Goal: Use online tool/utility

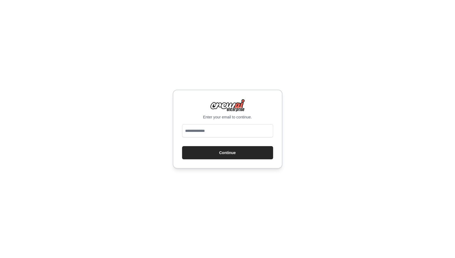
type input "**********"
click at [216, 152] on button "Continue" at bounding box center [227, 152] width 91 height 13
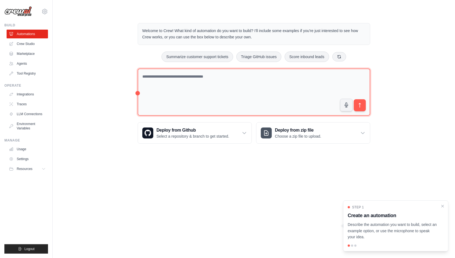
click at [207, 78] on textarea at bounding box center [254, 92] width 232 height 47
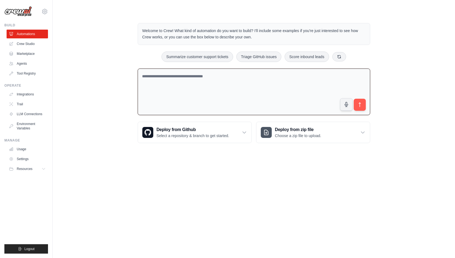
click at [418, 25] on div "Welcome to Crew! What kind of automation do you want to build? I'll include som…" at bounding box center [253, 83] width 384 height 138
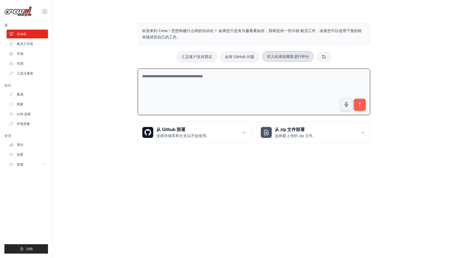
click at [325, 57] on icon at bounding box center [323, 57] width 4 height 4
click at [322, 57] on icon at bounding box center [320, 56] width 4 height 4
click at [309, 56] on button at bounding box center [307, 56] width 14 height 9
click at [315, 55] on button at bounding box center [313, 56] width 14 height 9
click at [315, 55] on icon at bounding box center [314, 56] width 3 height 3
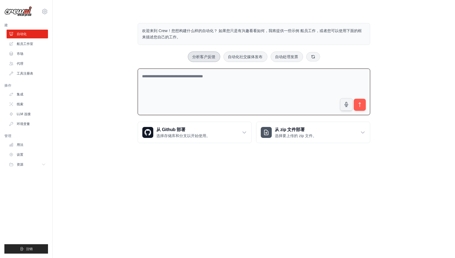
click at [212, 56] on button "分析客户反馈" at bounding box center [204, 57] width 32 height 10
type textarea "**********"
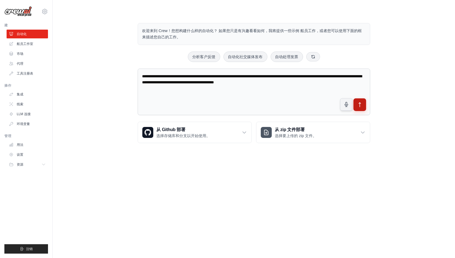
click at [365, 100] on button "submit" at bounding box center [359, 104] width 13 height 13
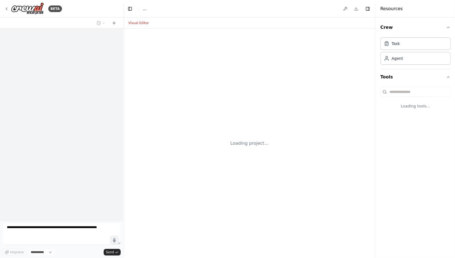
select select "****"
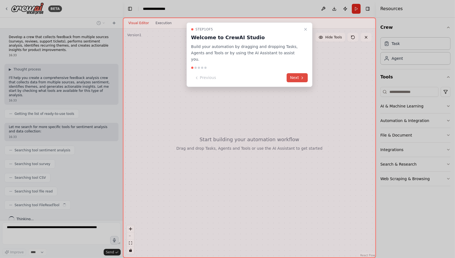
scroll to position [6, 0]
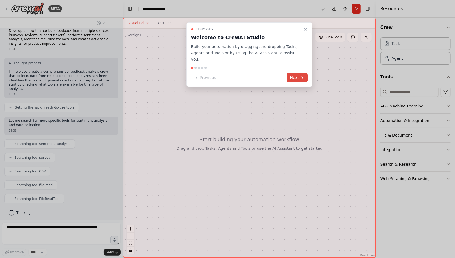
click at [298, 73] on button "Next" at bounding box center [297, 77] width 21 height 9
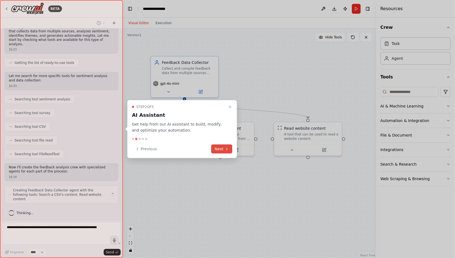
scroll to position [47, 0]
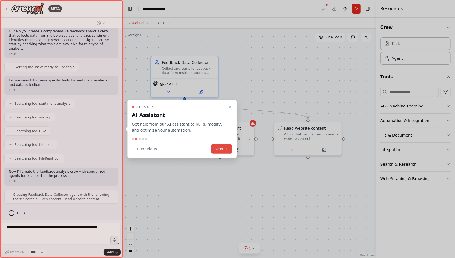
click at [221, 151] on button "Next" at bounding box center [221, 148] width 21 height 9
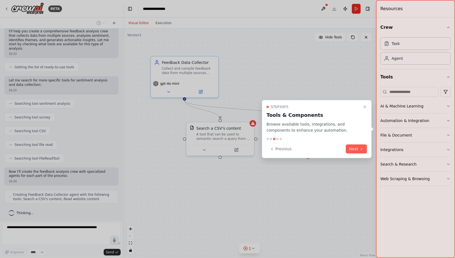
scroll to position [65, 0]
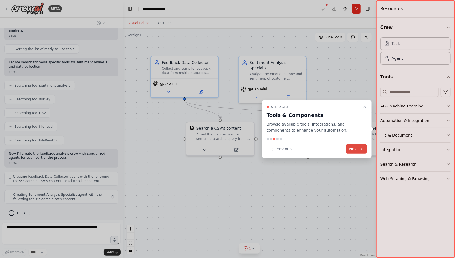
click at [361, 147] on icon at bounding box center [361, 149] width 4 height 4
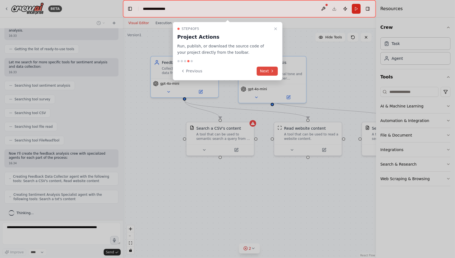
click at [269, 73] on button "Next" at bounding box center [266, 71] width 21 height 9
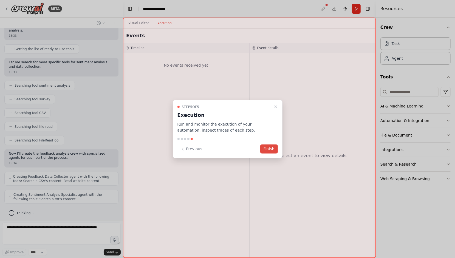
click at [271, 148] on button "Finish" at bounding box center [269, 148] width 18 height 9
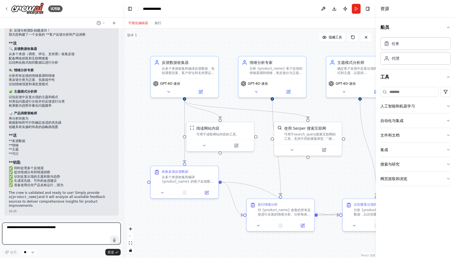
scroll to position [581, 0]
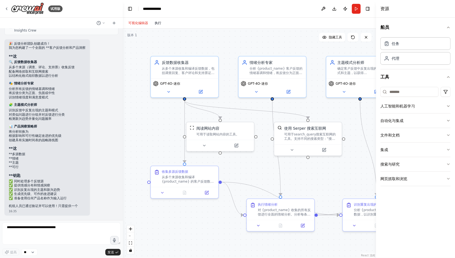
click at [160, 24] on button "执行" at bounding box center [157, 23] width 13 height 7
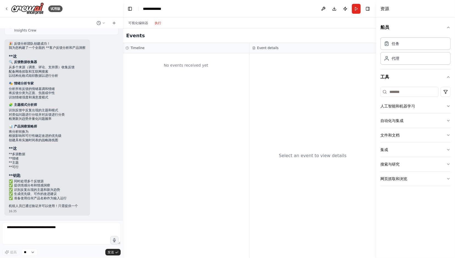
click at [187, 64] on div "No events received yet" at bounding box center [186, 65] width 121 height 19
click at [272, 98] on div "Select an event to view details" at bounding box center [312, 155] width 127 height 205
